Goal: Check status

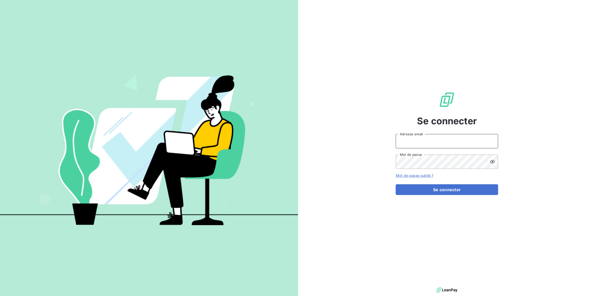
type input "[PERSON_NAME][EMAIL_ADDRESS][DOMAIN_NAME]"
click at [448, 195] on div "Se connecter [PERSON_NAME][EMAIL_ADDRESS][DOMAIN_NAME] Adresse email Mot de pas…" at bounding box center [447, 143] width 102 height 286
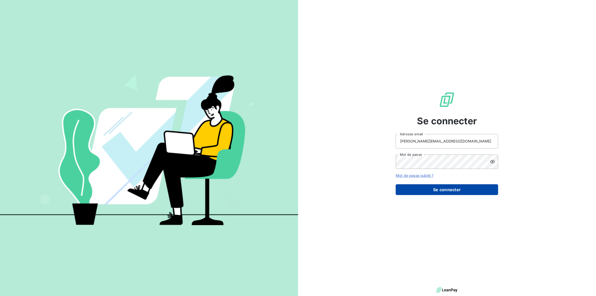
click at [449, 191] on button "Se connecter" at bounding box center [447, 189] width 102 height 11
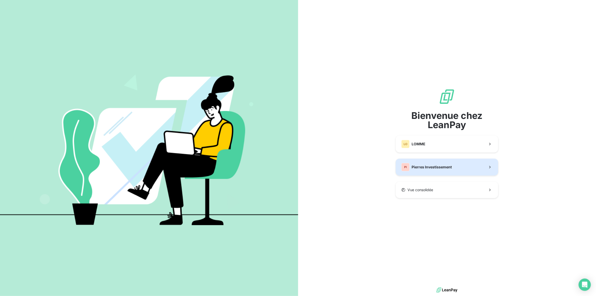
click at [433, 165] on span "Pierres Investissement" at bounding box center [431, 166] width 40 height 5
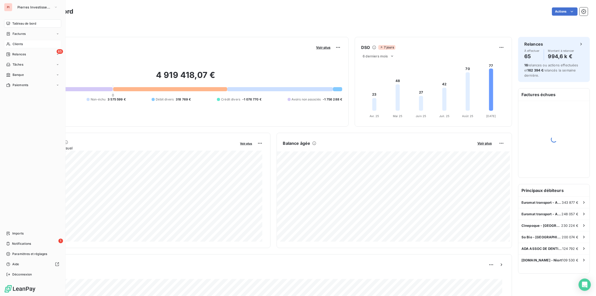
click at [15, 40] on div "Clients" at bounding box center [32, 44] width 57 height 8
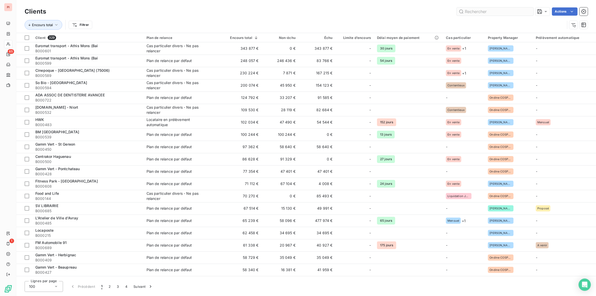
click at [470, 13] on input "text" at bounding box center [494, 11] width 77 height 8
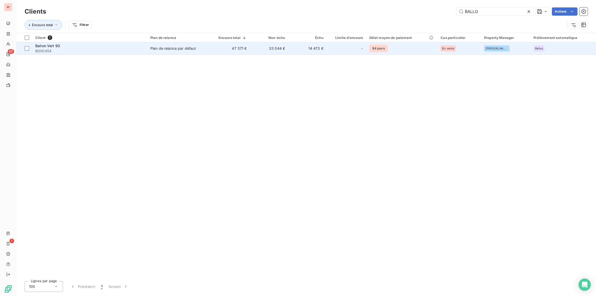
type input "BALLO"
click at [258, 50] on td "33 044 €" at bounding box center [269, 48] width 38 height 12
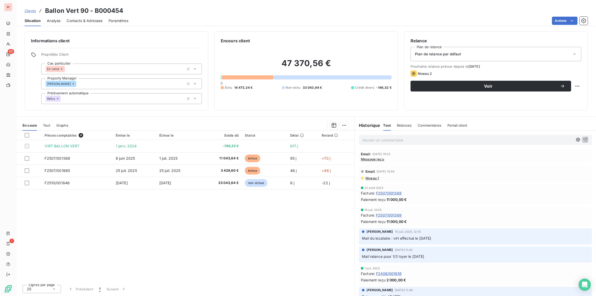
click at [63, 69] on icon at bounding box center [61, 68] width 3 height 3
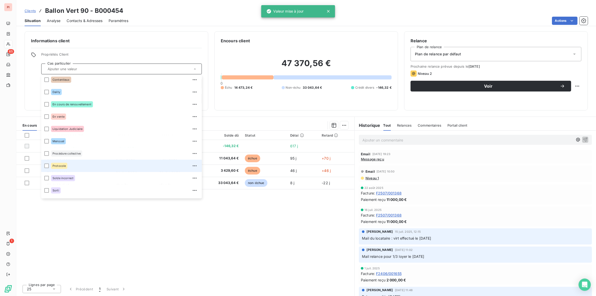
scroll to position [37, 0]
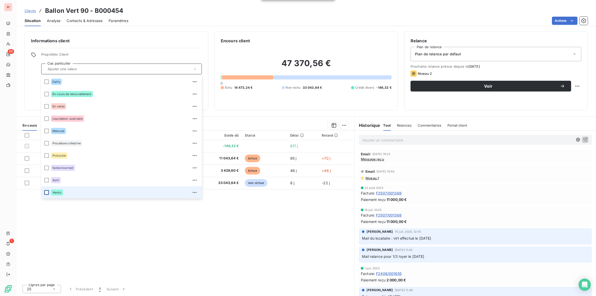
click at [47, 193] on div at bounding box center [46, 192] width 5 height 5
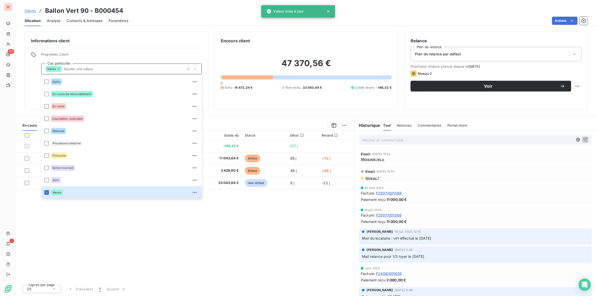
click at [432, 54] on span "Plan de relance par défaut" at bounding box center [438, 53] width 46 height 5
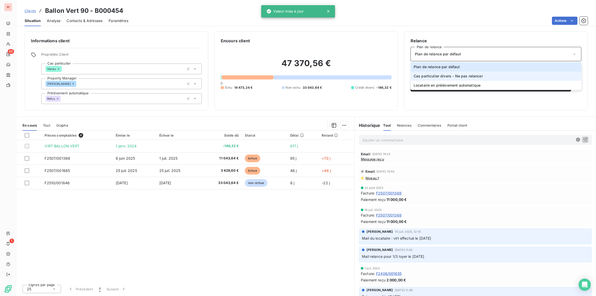
click at [434, 77] on span "Cas particulier divers - Ne pas relancer" at bounding box center [447, 75] width 69 height 5
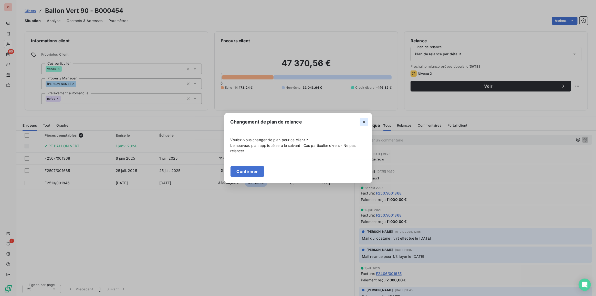
click at [363, 120] on icon "button" at bounding box center [363, 121] width 5 height 5
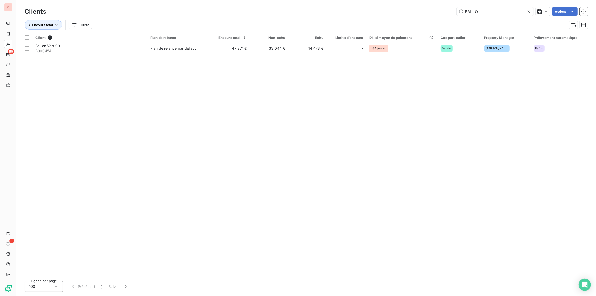
click at [528, 10] on icon at bounding box center [528, 11] width 5 height 5
